Goal: Task Accomplishment & Management: Complete application form

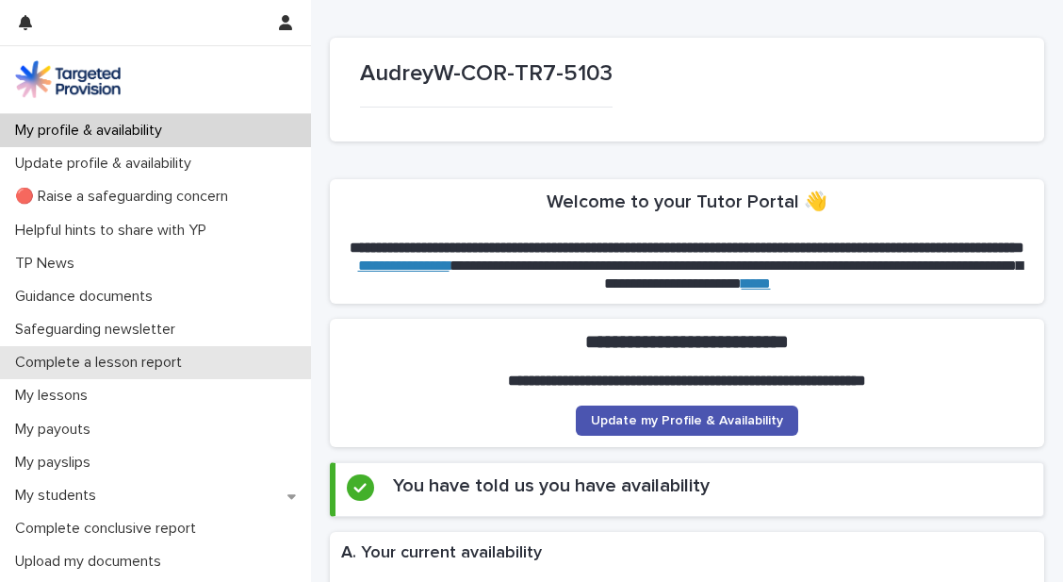
click at [99, 363] on p "Complete a lesson report" at bounding box center [102, 363] width 189 height 18
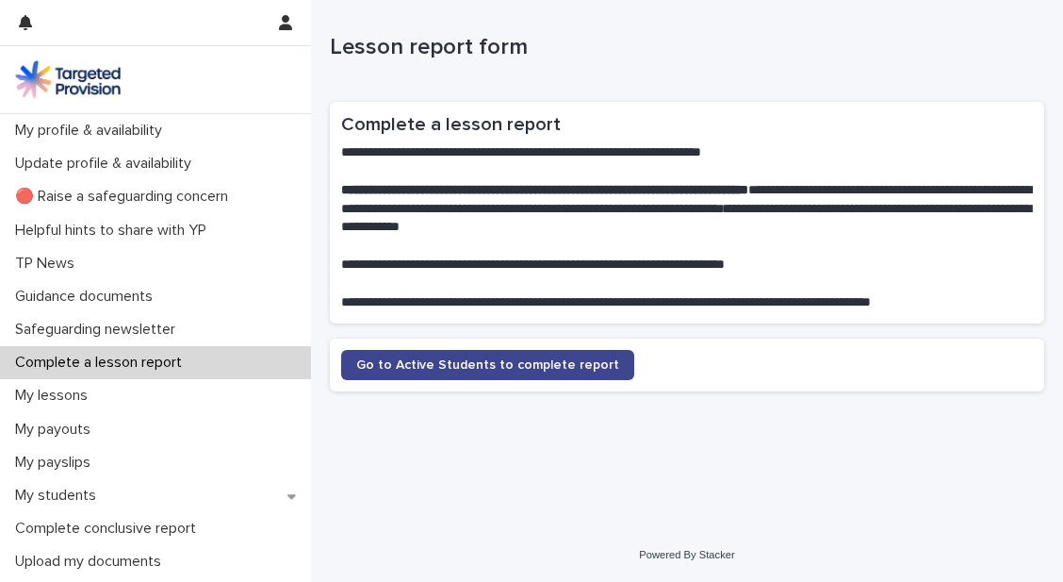
click at [405, 365] on span "Go to Active Students to complete report" at bounding box center [487, 364] width 263 height 13
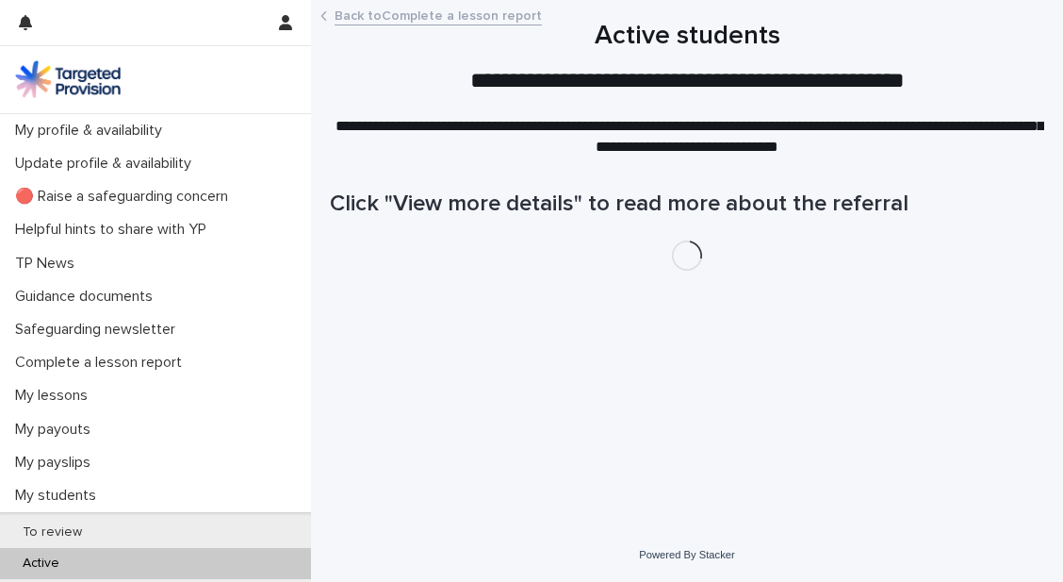
click at [405, 365] on div "Loading... Saving… Loading... Saving… Click "View more details" to read more ab…" at bounding box center [687, 317] width 733 height 328
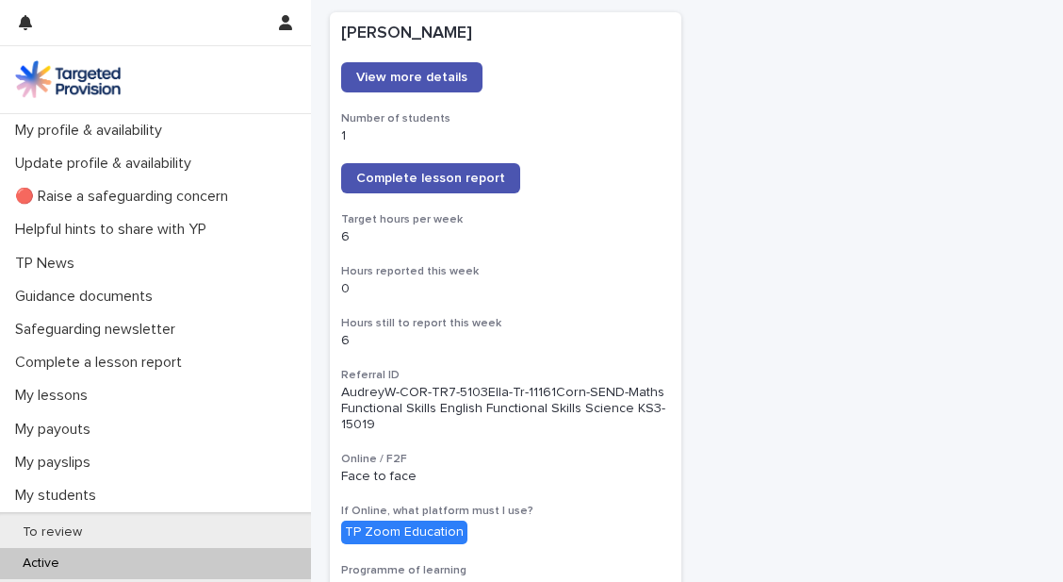
scroll to position [280, 0]
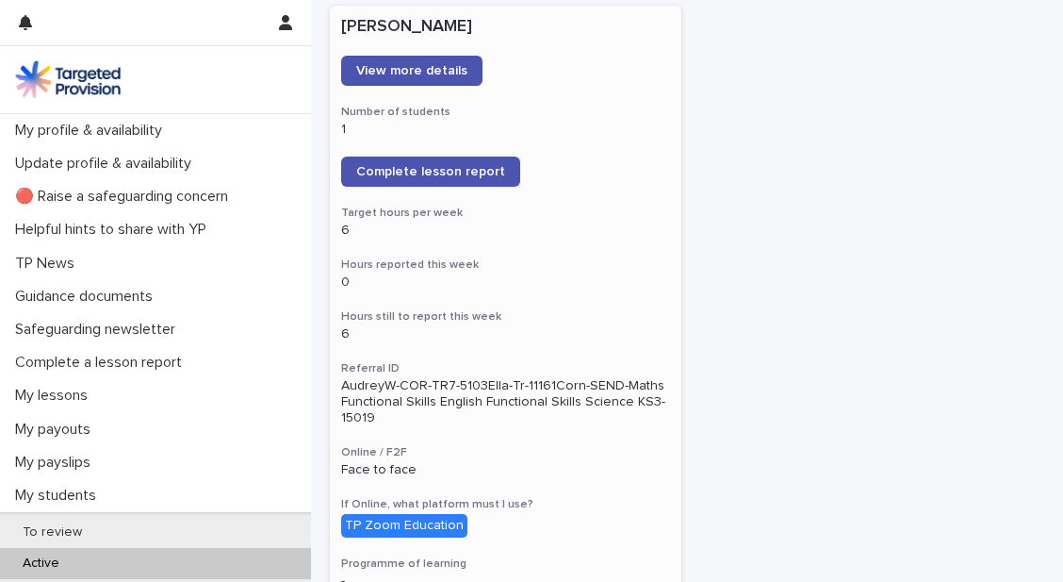
click at [419, 519] on div "TP Zoom Education" at bounding box center [404, 526] width 126 height 24
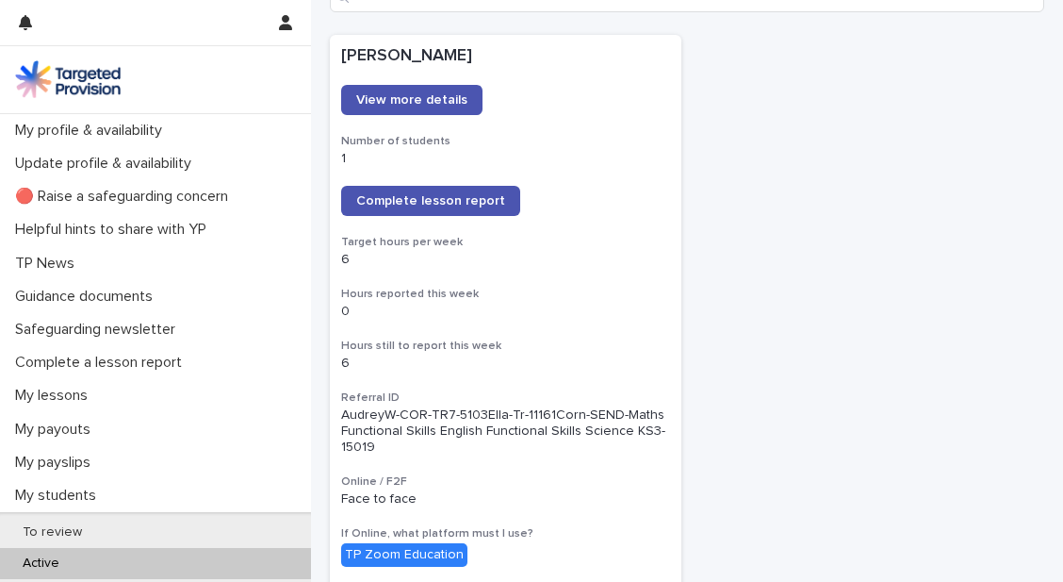
scroll to position [138, 0]
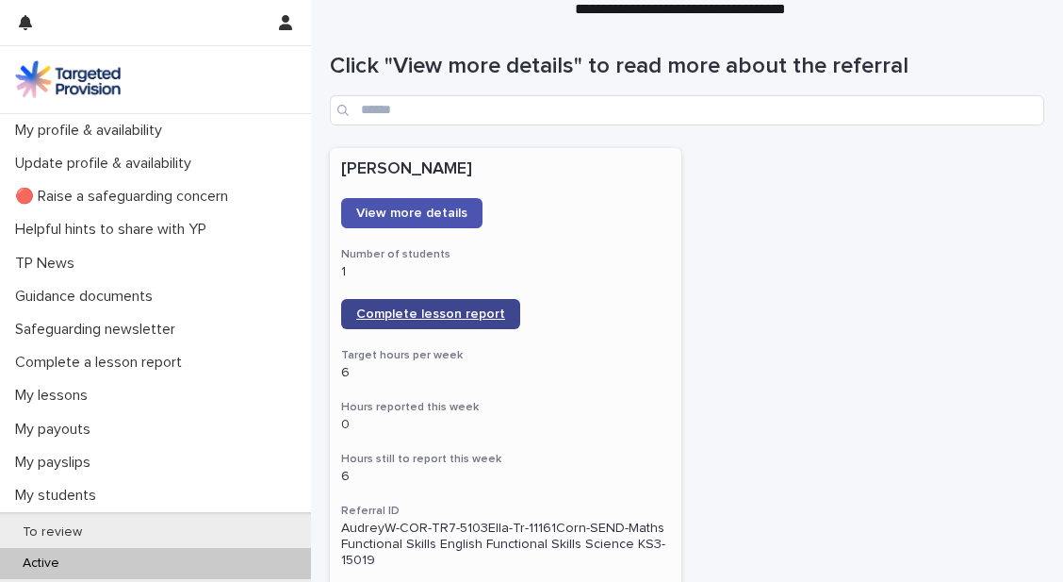
click at [417, 311] on span "Complete lesson report" at bounding box center [430, 313] width 149 height 13
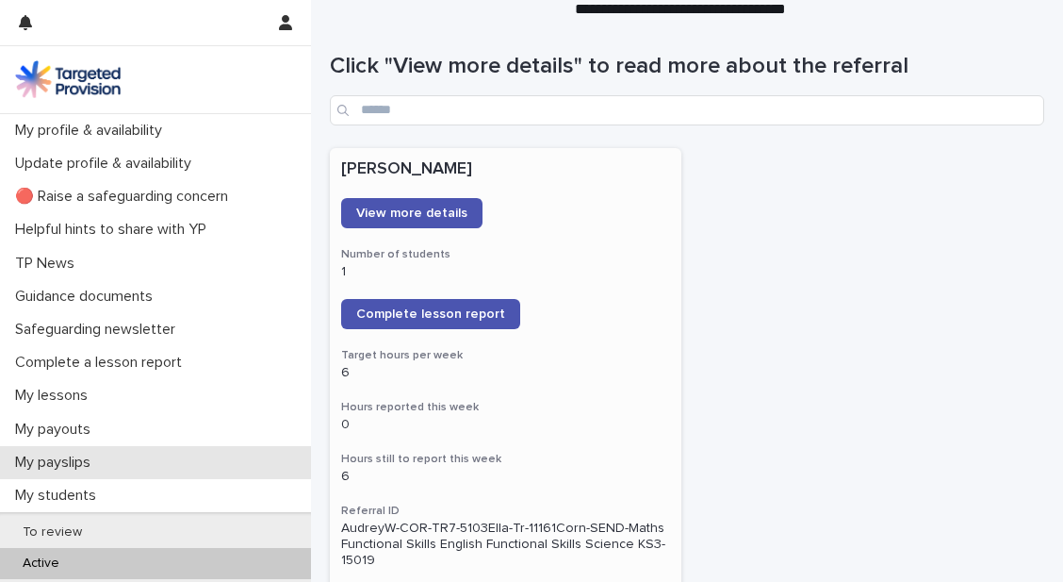
click at [74, 461] on p "My payslips" at bounding box center [57, 462] width 98 height 18
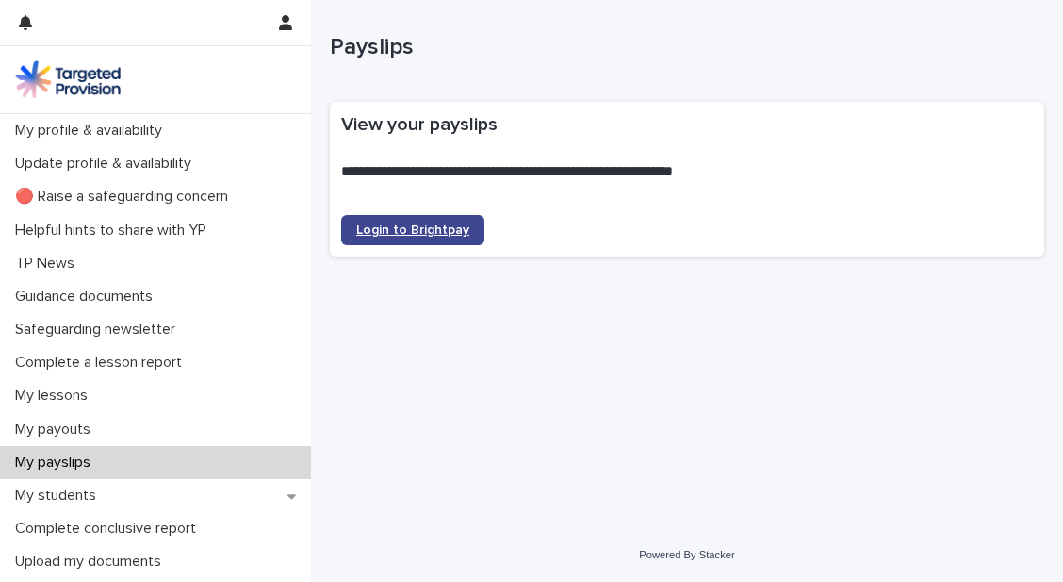
click at [418, 237] on link "Login to Brightpay" at bounding box center [412, 230] width 143 height 30
